Goal: Information Seeking & Learning: Find specific fact

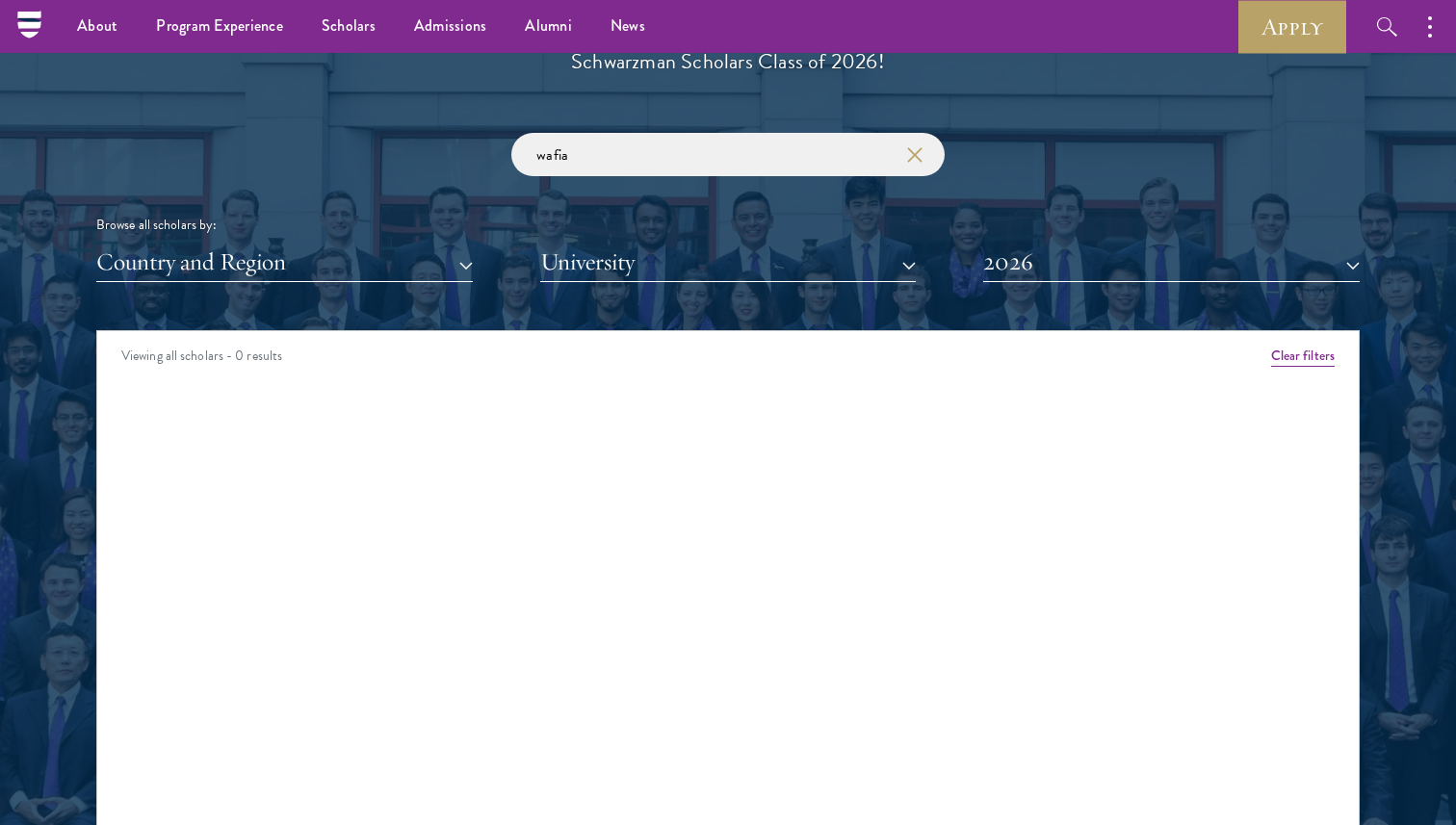
click at [624, 143] on input "wafia" at bounding box center [728, 155] width 434 height 44
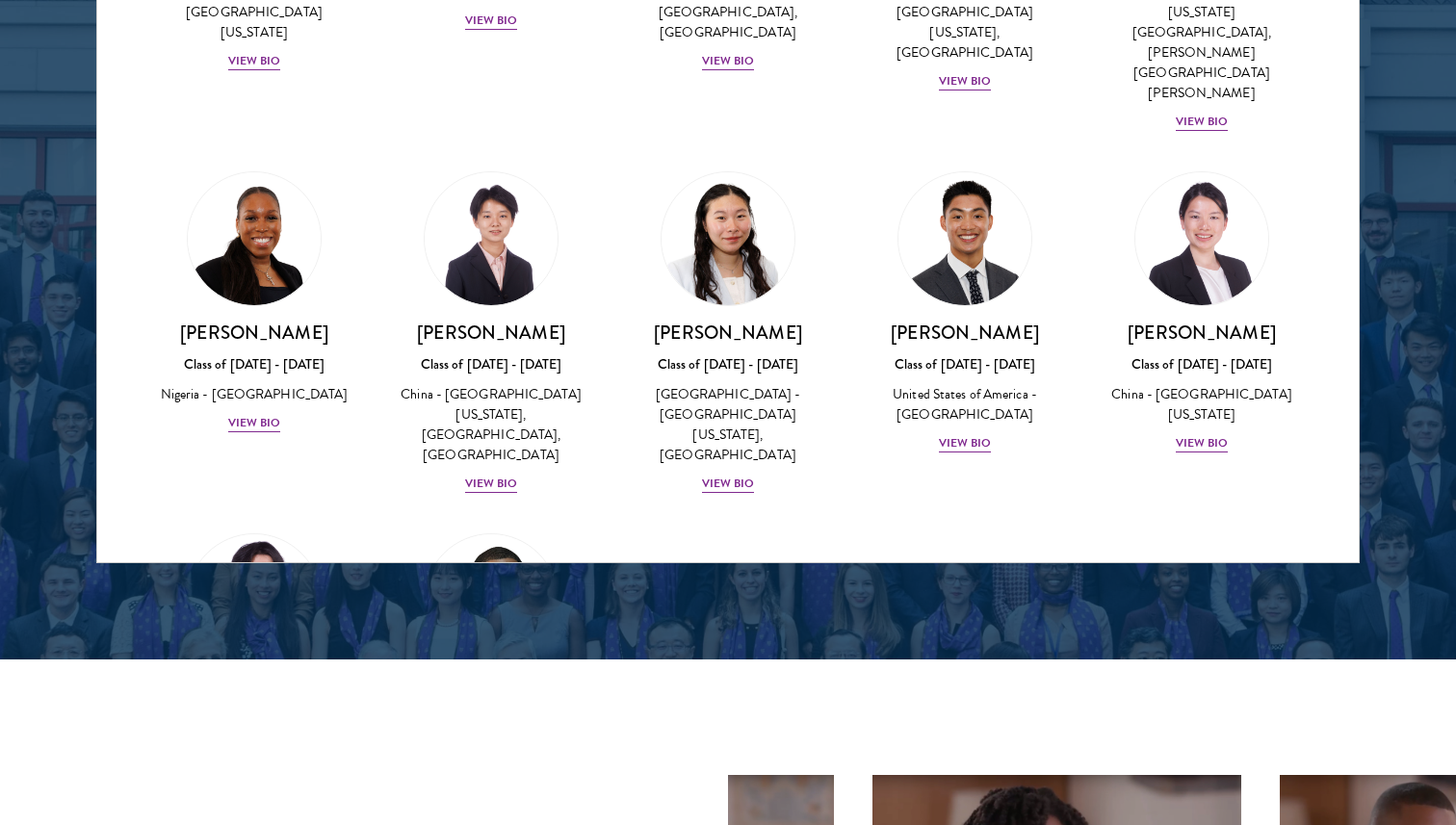
scroll to position [711, 0]
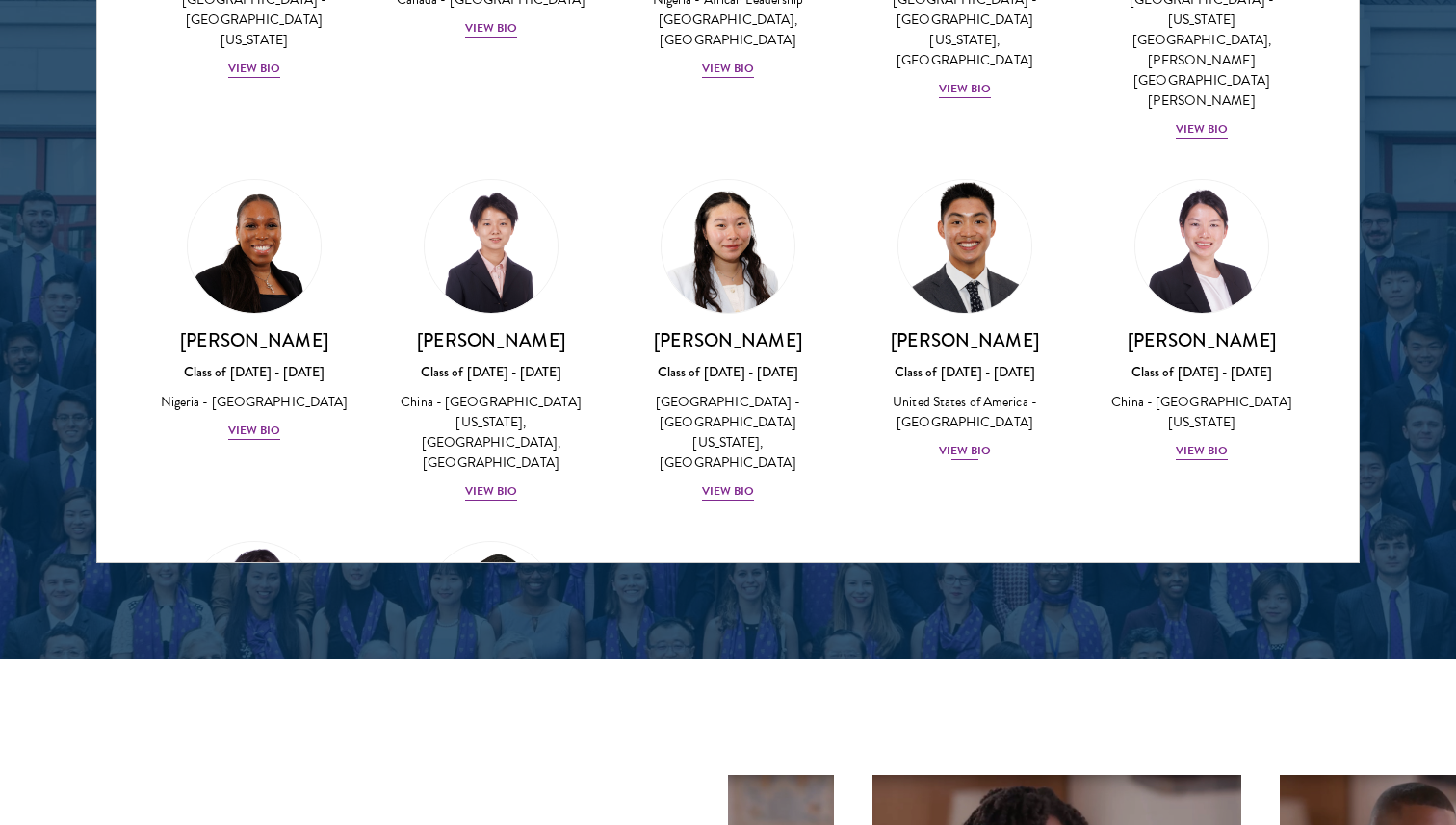
type input "wa"
click at [952, 362] on div "Class of [DATE] - [DATE]" at bounding box center [964, 372] width 198 height 20
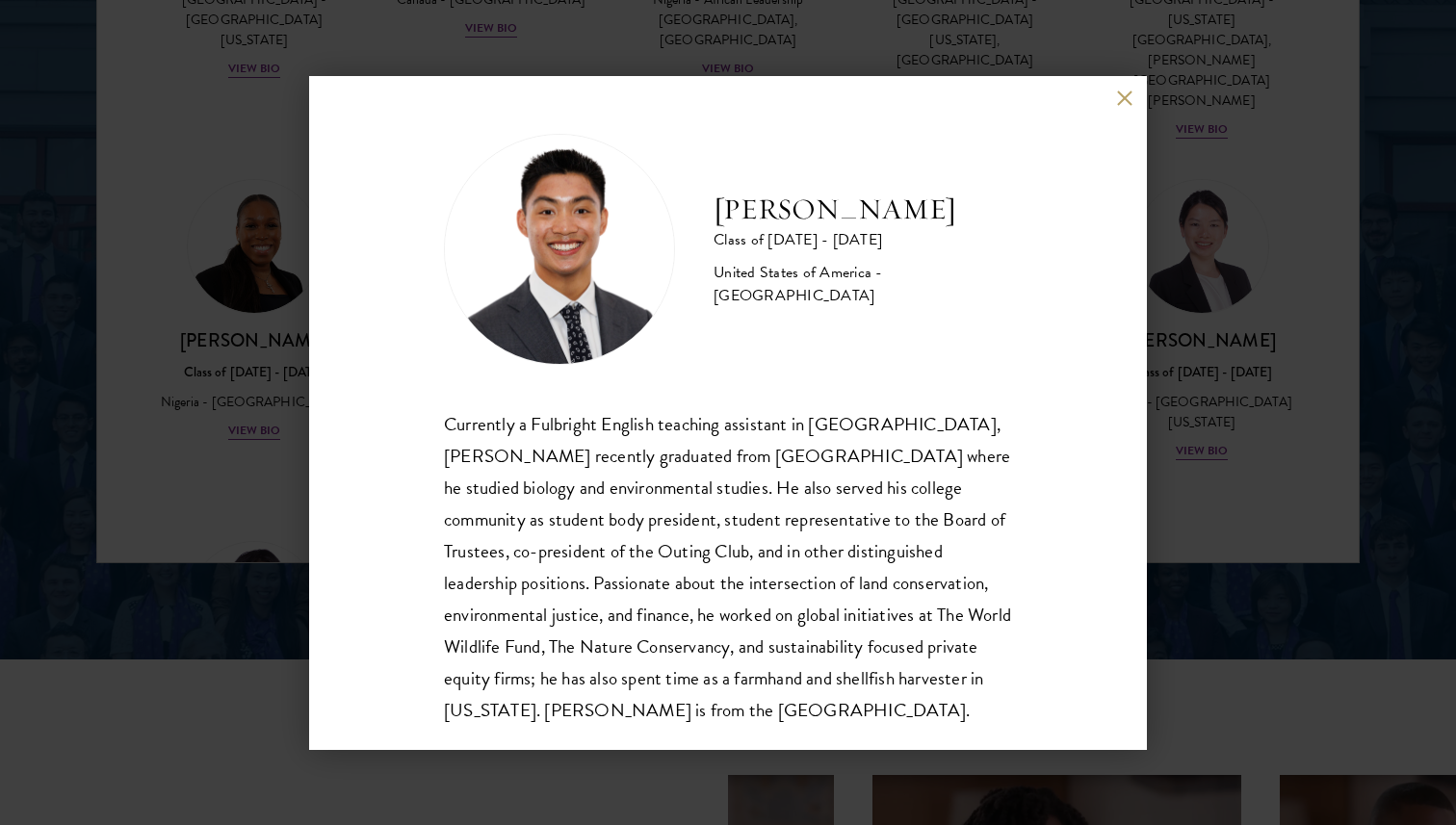
click at [276, 324] on div "[PERSON_NAME] Class of [DATE] - [DATE] [GEOGRAPHIC_DATA] - [GEOGRAPHIC_DATA] Cu…" at bounding box center [728, 412] width 1456 height 825
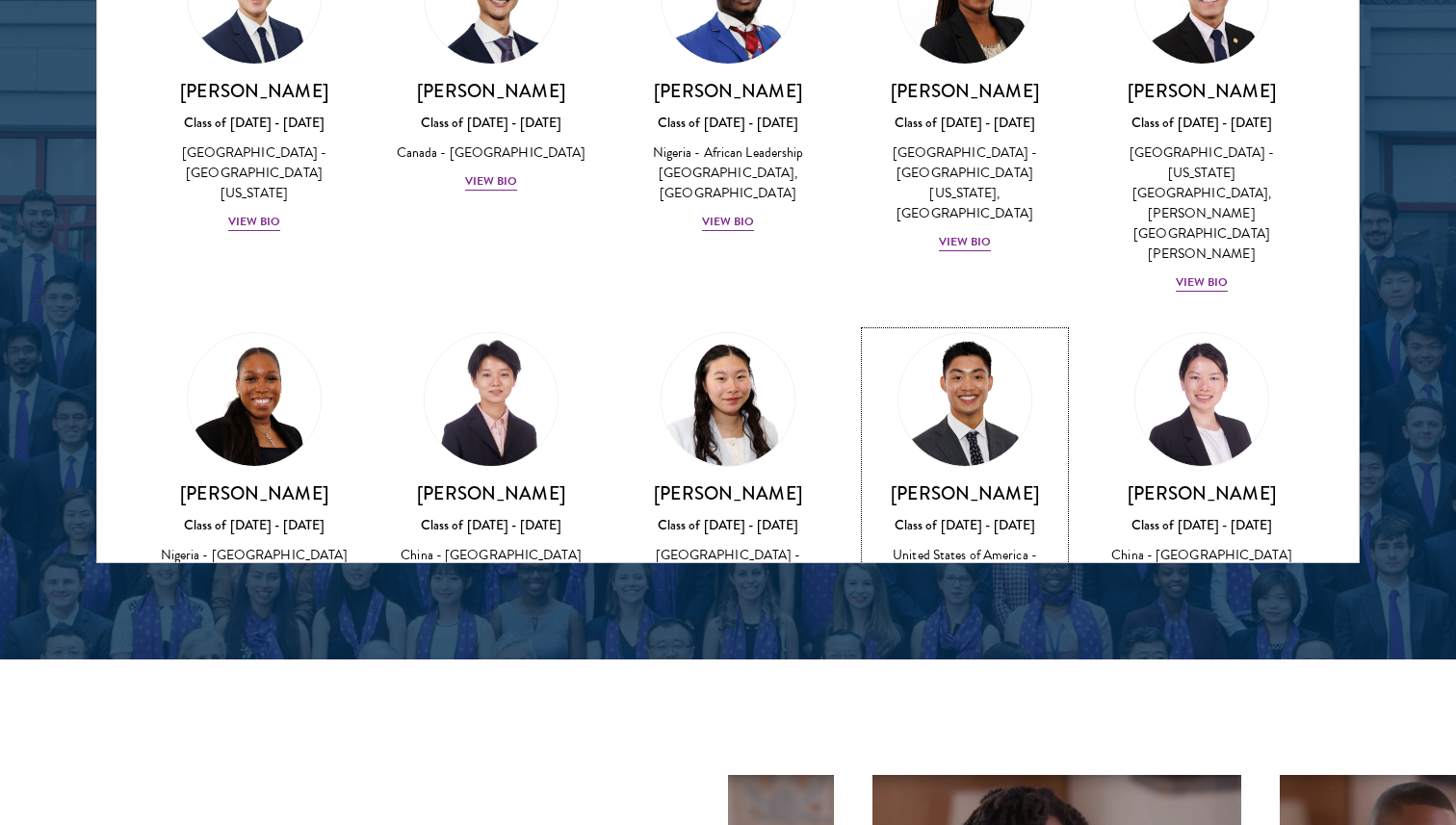
scroll to position [557, 0]
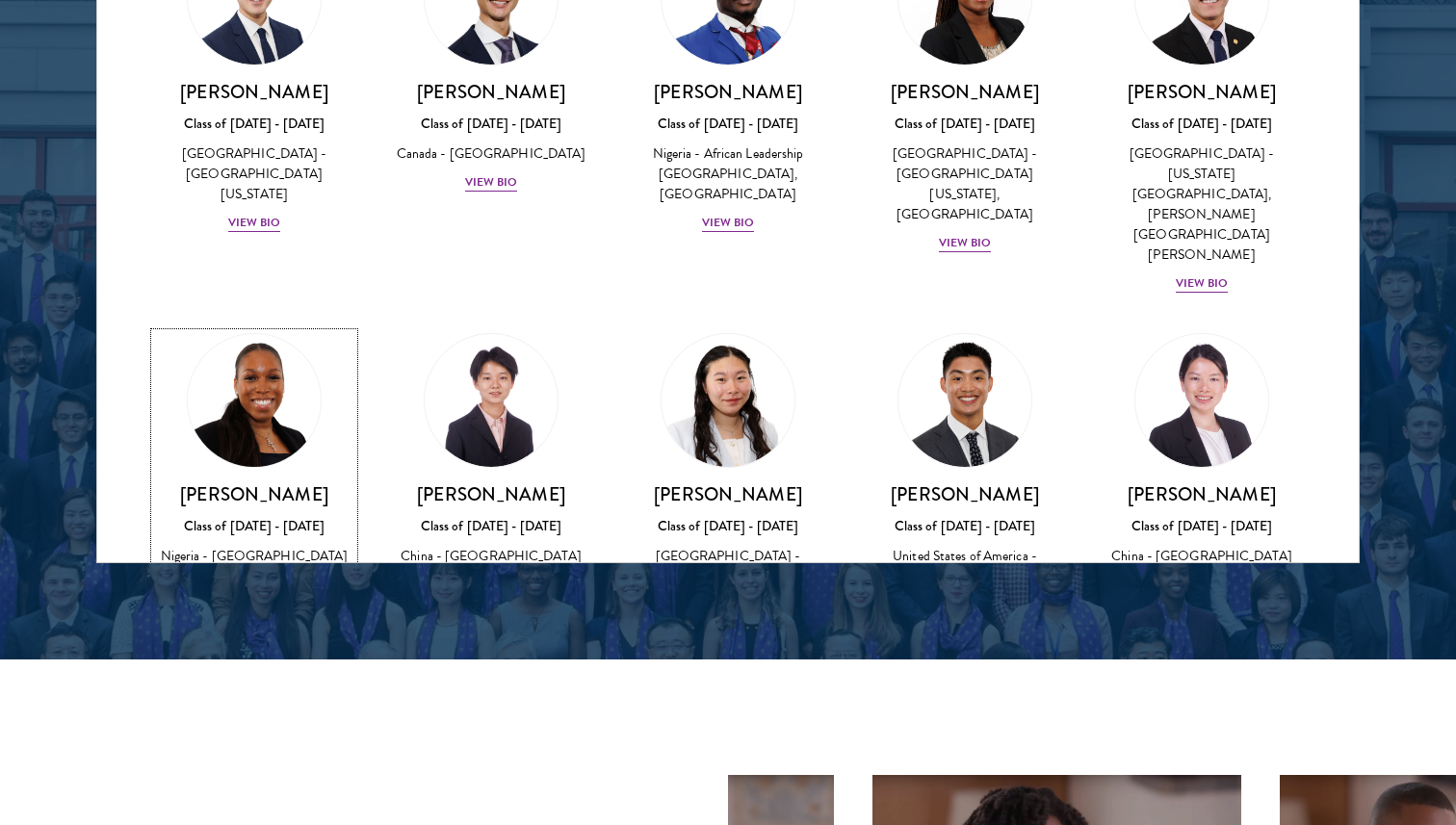
click at [245, 482] on h3 "[PERSON_NAME]" at bounding box center [254, 494] width 198 height 24
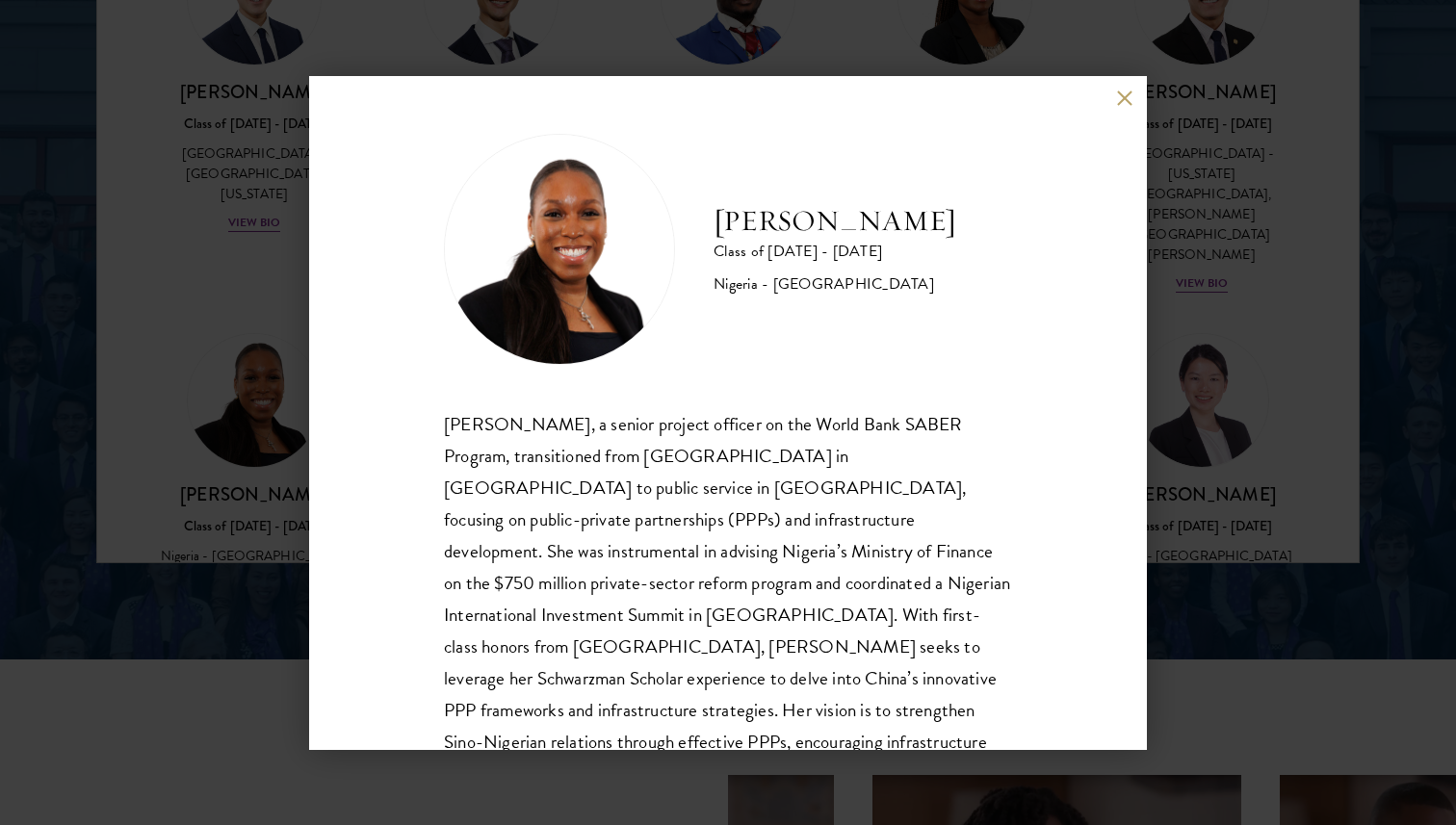
click at [245, 362] on div "[PERSON_NAME] Class of [DATE] - [DATE] [GEOGRAPHIC_DATA] - [GEOGRAPHIC_DATA][PE…" at bounding box center [728, 412] width 1456 height 825
